Goal: Information Seeking & Learning: Compare options

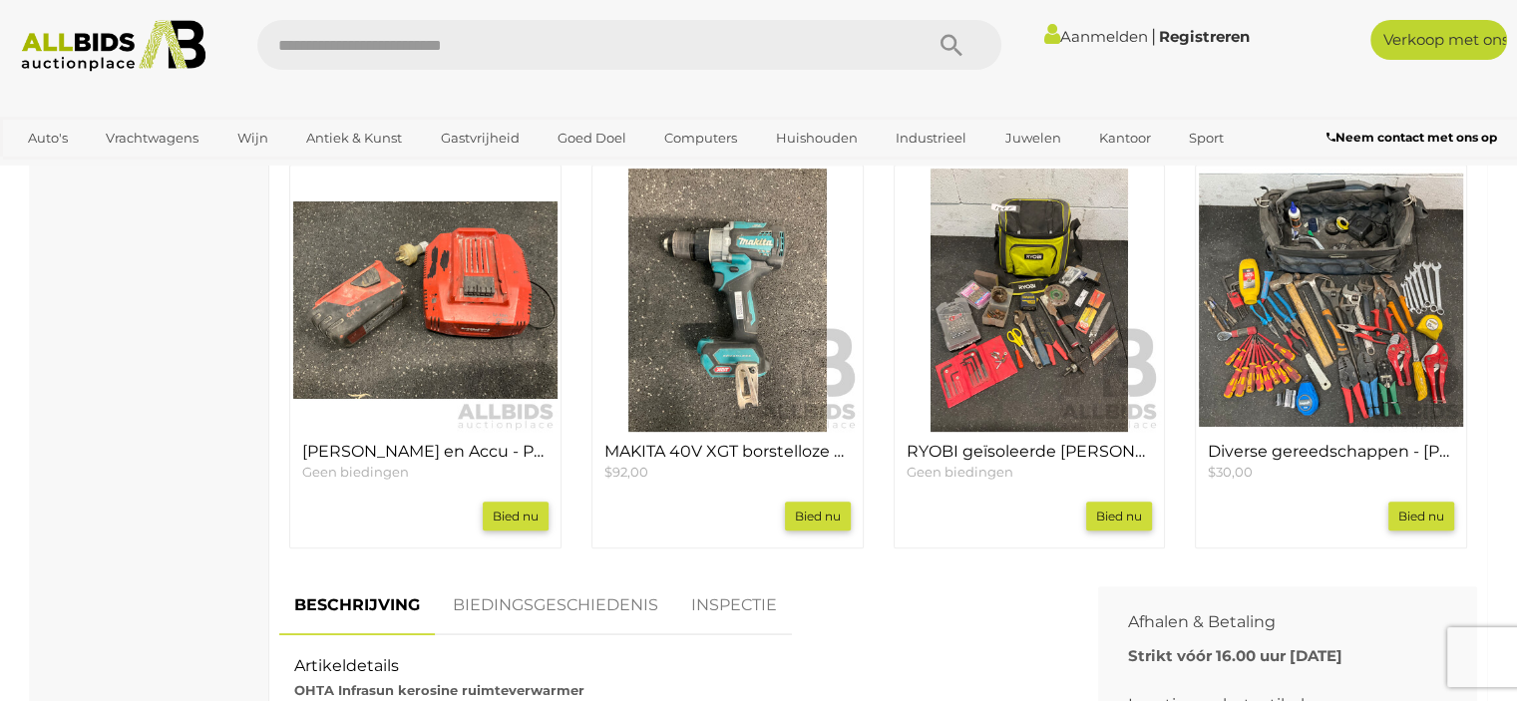
scroll to position [798, 0]
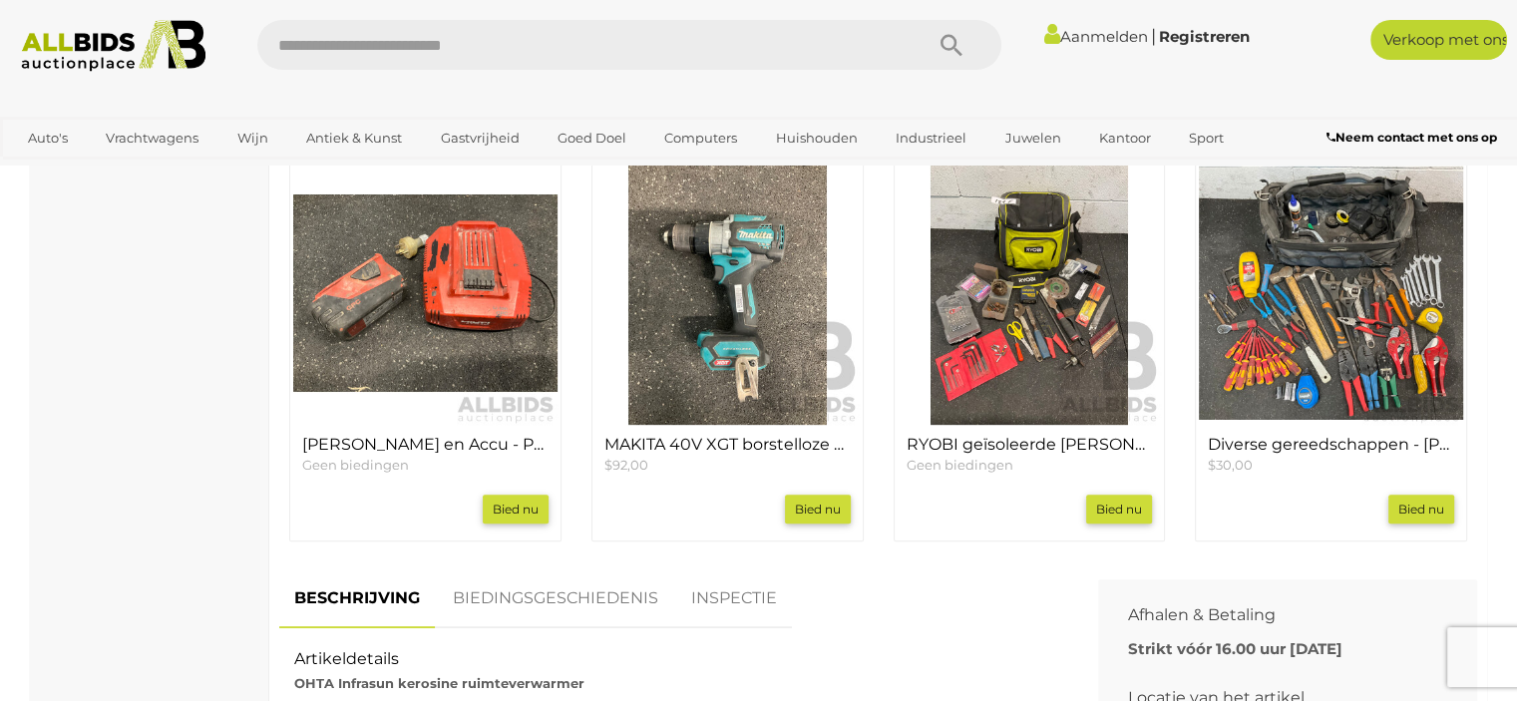
click at [702, 406] on img at bounding box center [727, 294] width 264 height 264
